Goal: Transaction & Acquisition: Purchase product/service

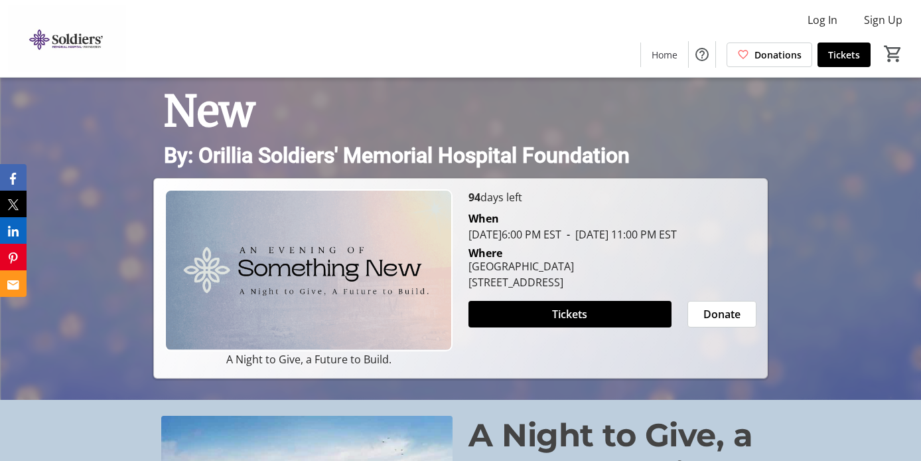
scroll to position [69, 0]
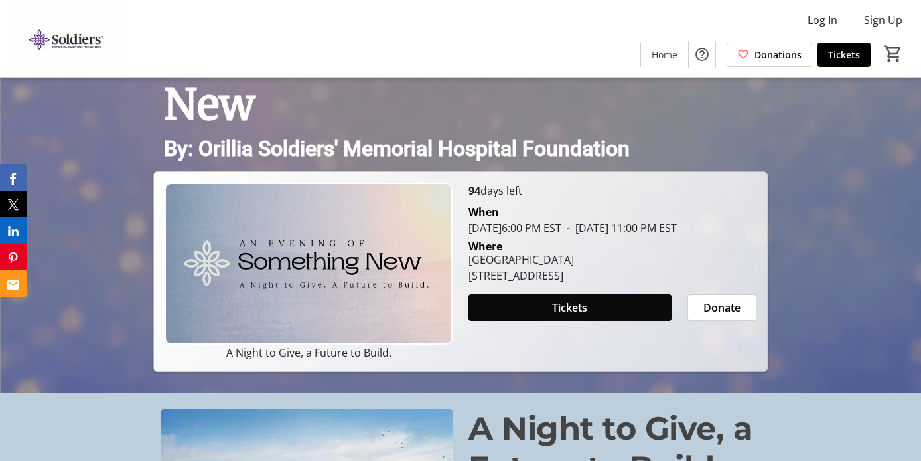
click at [541, 322] on span at bounding box center [570, 307] width 203 height 32
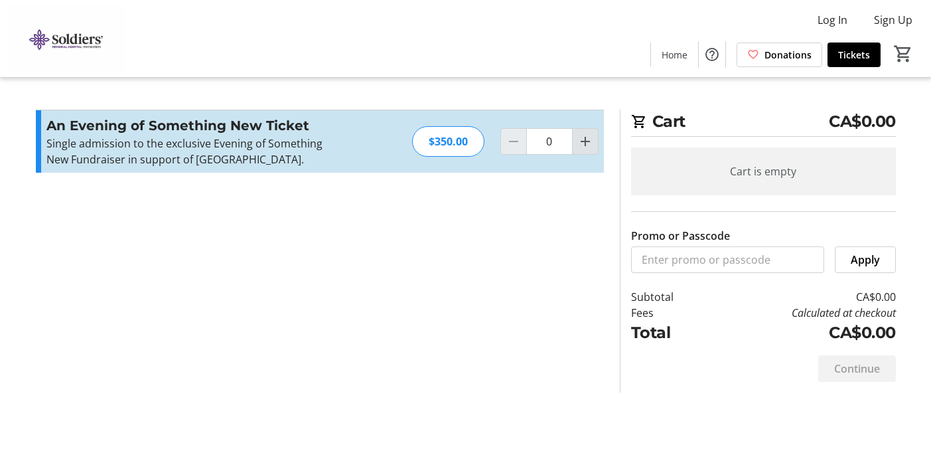
click at [586, 143] on mat-icon "Increment by one" at bounding box center [586, 141] width 16 height 16
type input "1"
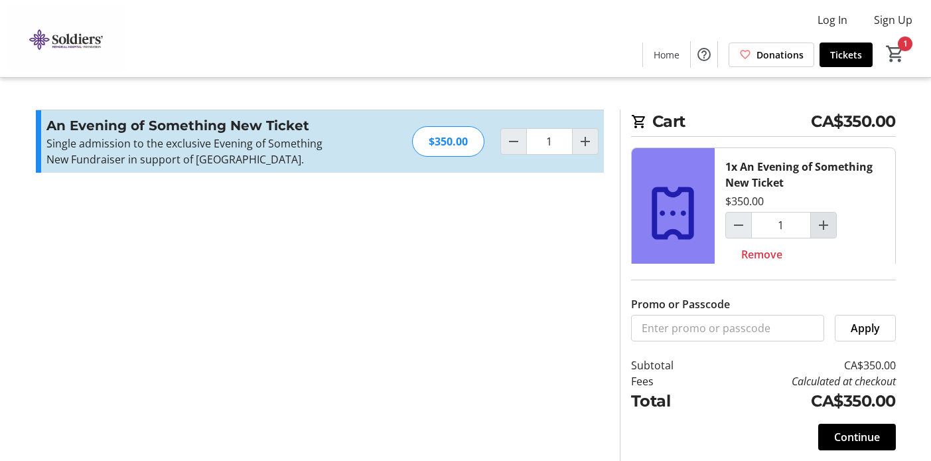
click at [826, 232] on mat-icon "Increment by one" at bounding box center [824, 225] width 16 height 16
type input "2"
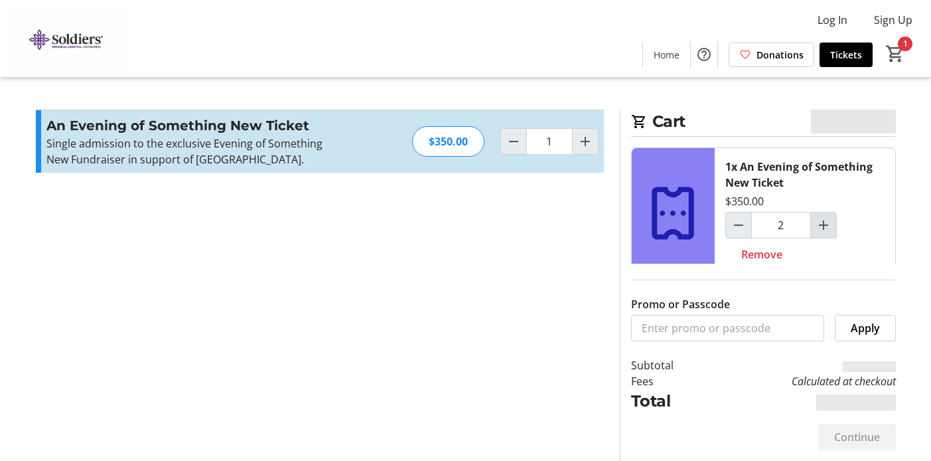
type input "2"
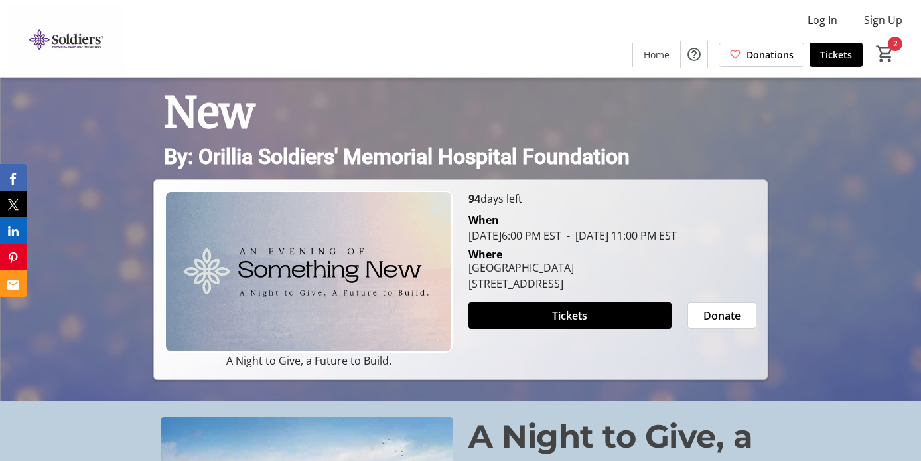
scroll to position [69, 0]
